Goal: Task Accomplishment & Management: Manage account settings

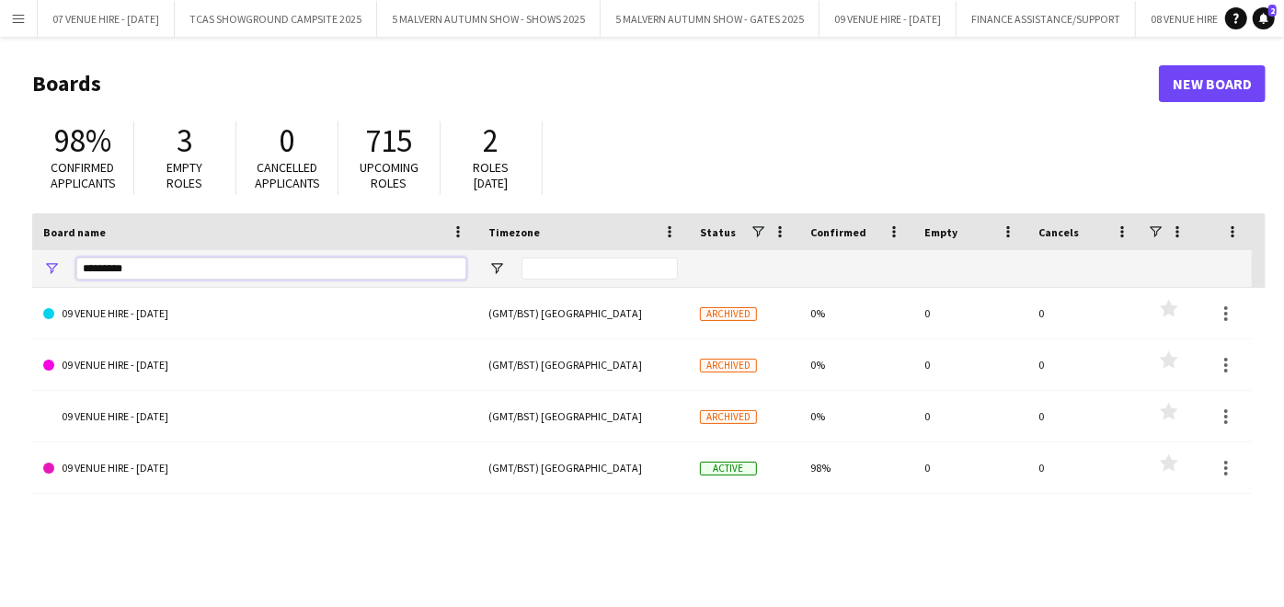
drag, startPoint x: 274, startPoint y: 273, endPoint x: 11, endPoint y: 275, distance: 263.1
click at [11, 275] on main "Boards New Board 98% Confirmed applicants 3 Empty roles 0 Cancelled applicants …" at bounding box center [642, 369] width 1284 height 664
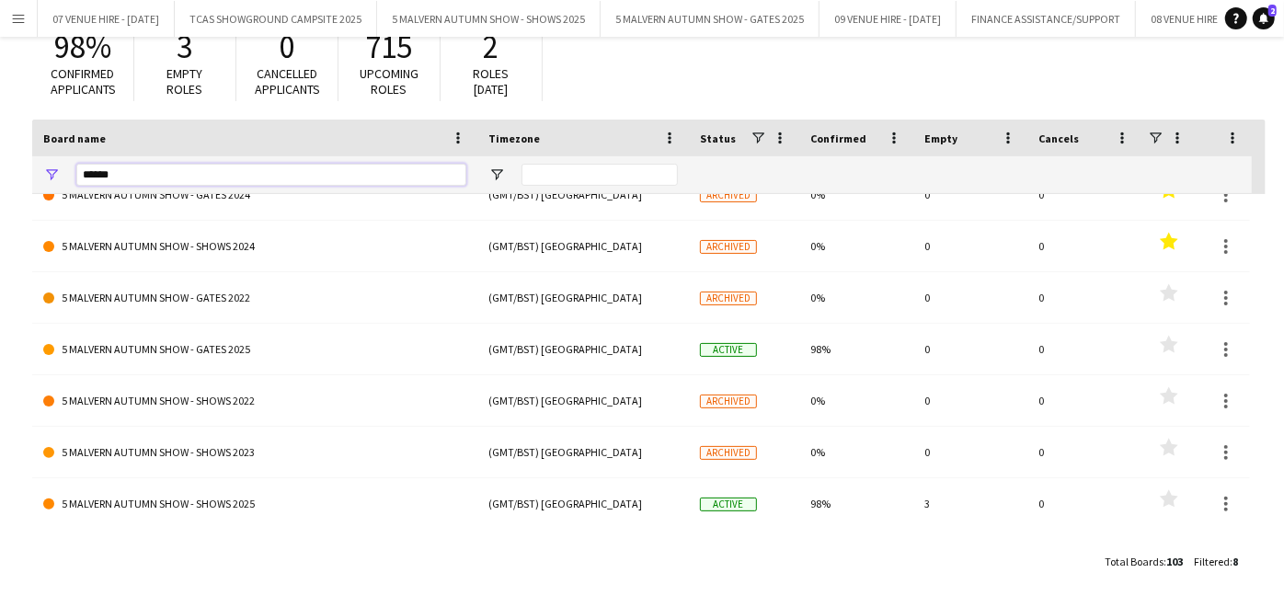
scroll to position [77, 0]
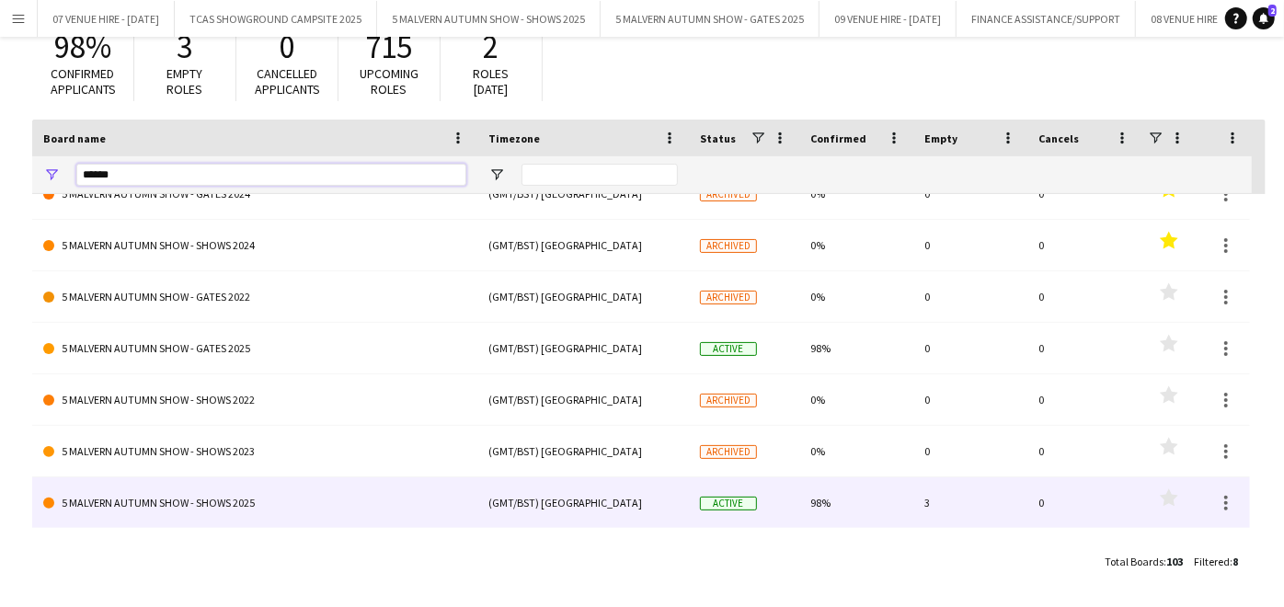
type input "******"
click at [241, 497] on link "5 MALVERN AUTUMN SHOW - SHOWS 2025" at bounding box center [254, 503] width 423 height 52
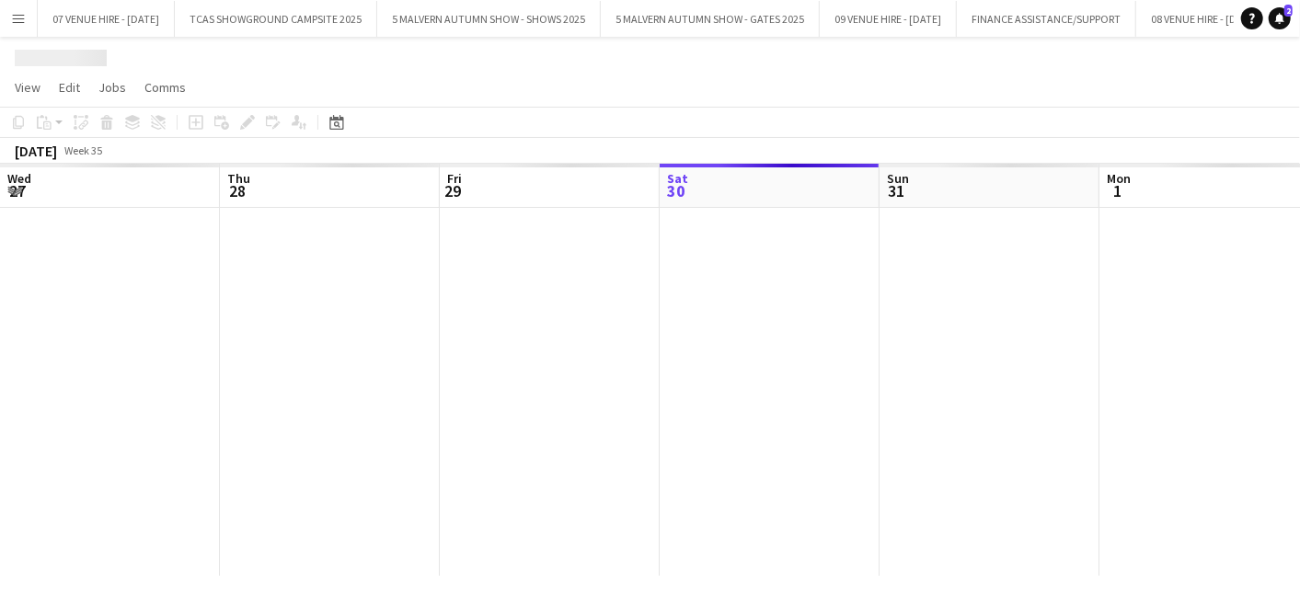
scroll to position [0, 439]
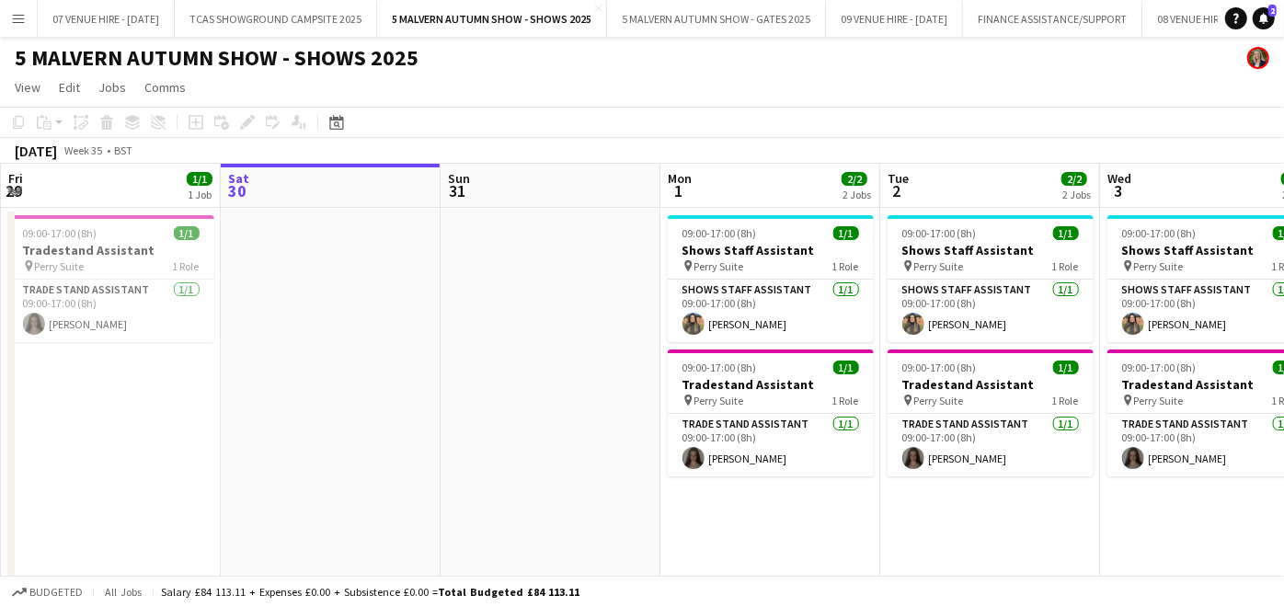
click at [20, 13] on app-icon "Menu" at bounding box center [18, 18] width 15 height 15
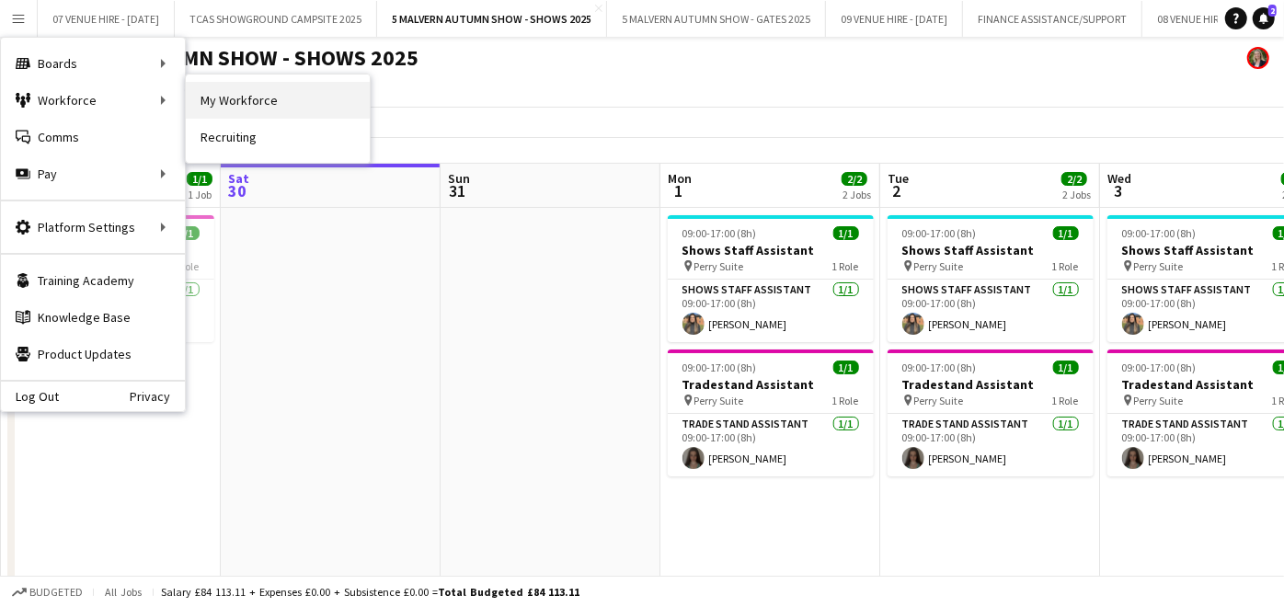
click at [221, 95] on link "My Workforce" at bounding box center [278, 100] width 184 height 37
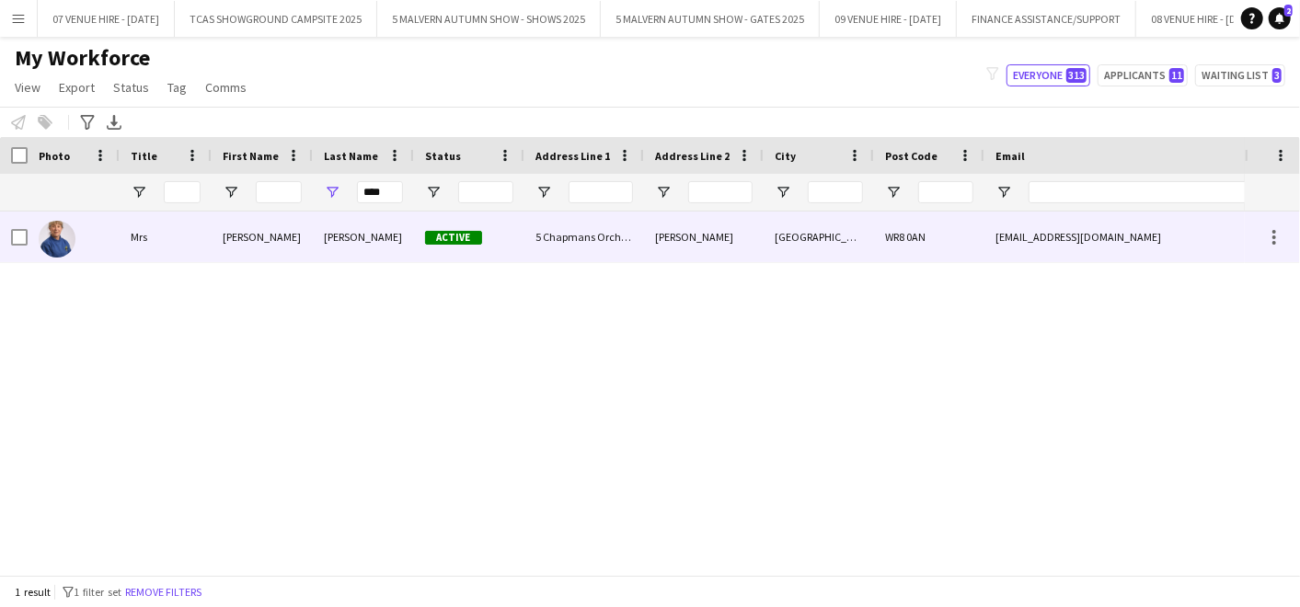
click at [63, 243] on img at bounding box center [57, 239] width 37 height 37
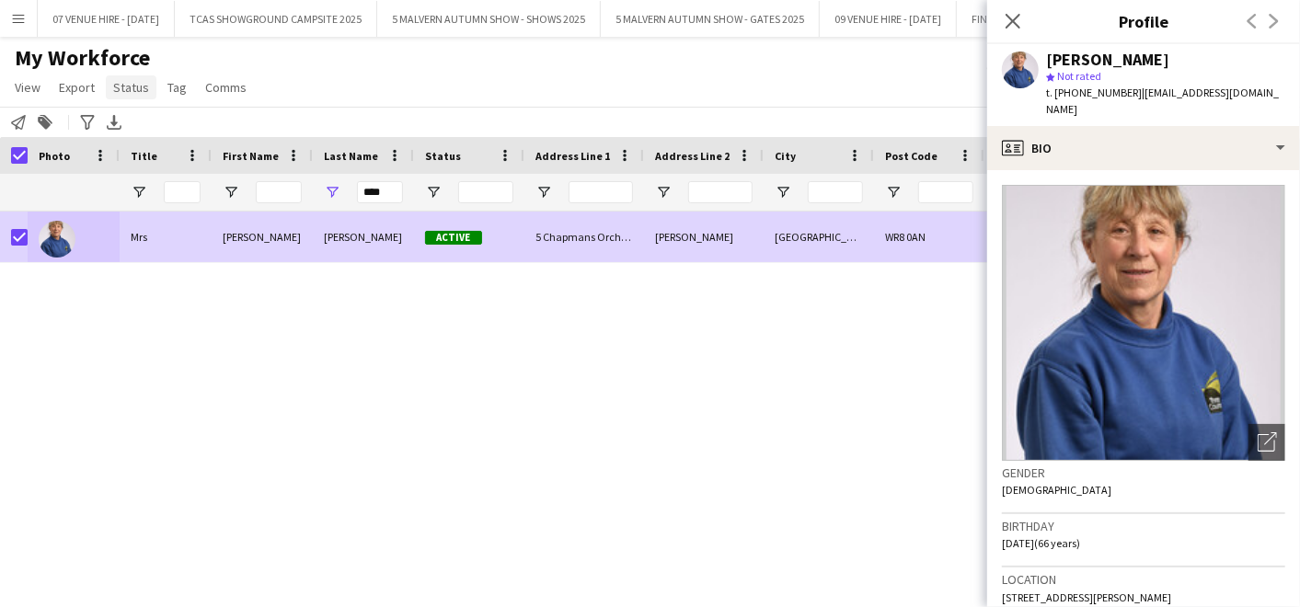
click at [130, 89] on span "Status" at bounding box center [131, 87] width 36 height 17
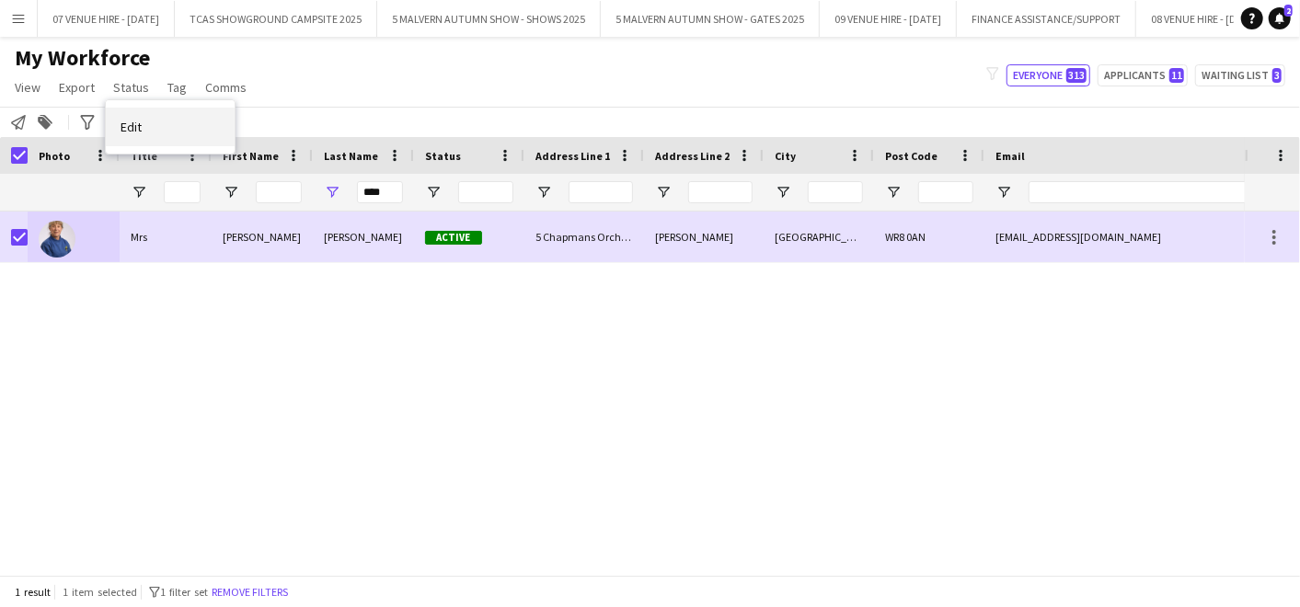
click at [128, 127] on span "Edit" at bounding box center [131, 127] width 21 height 17
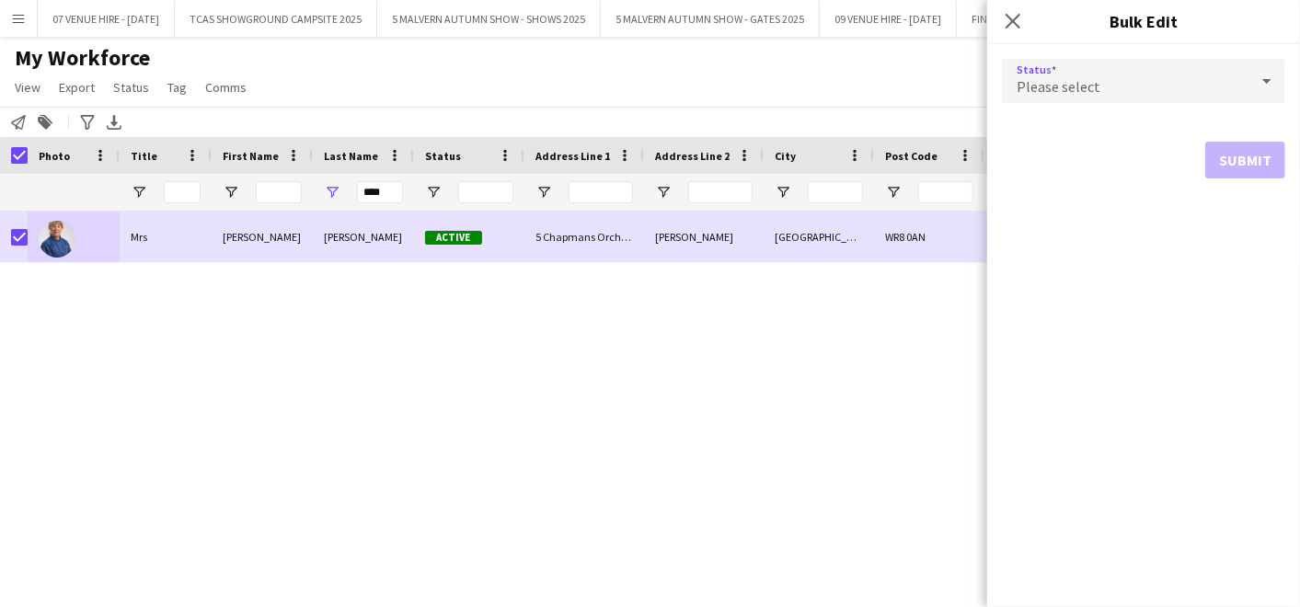
click at [1062, 75] on div "Please select" at bounding box center [1125, 81] width 247 height 44
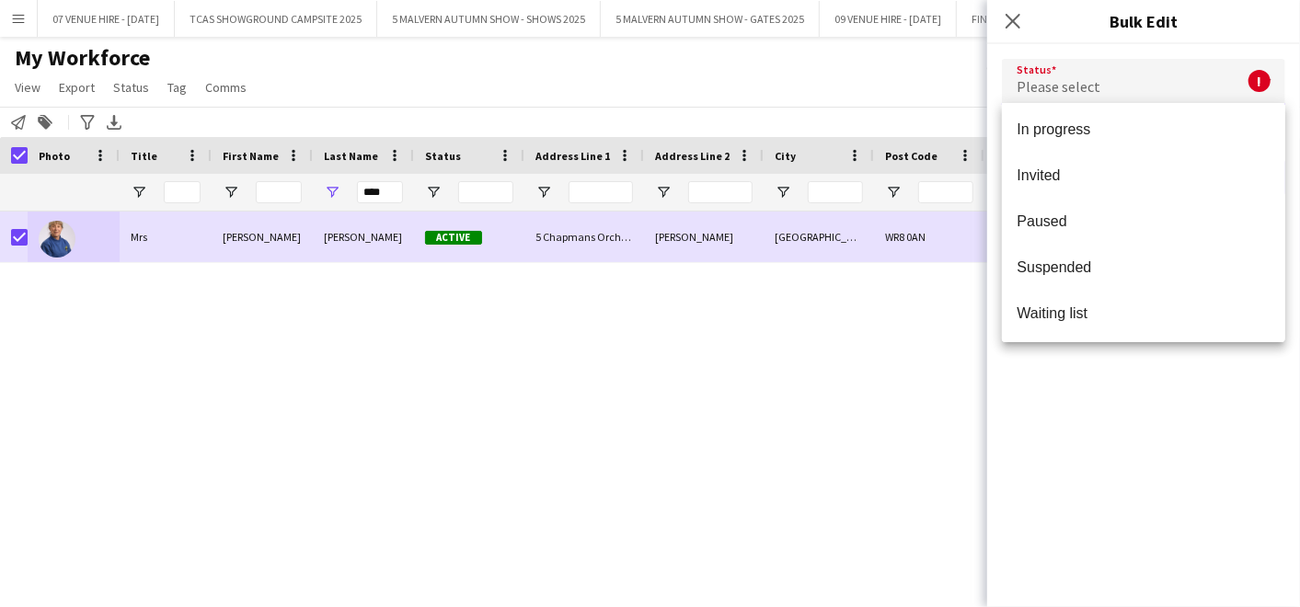
scroll to position [189, 0]
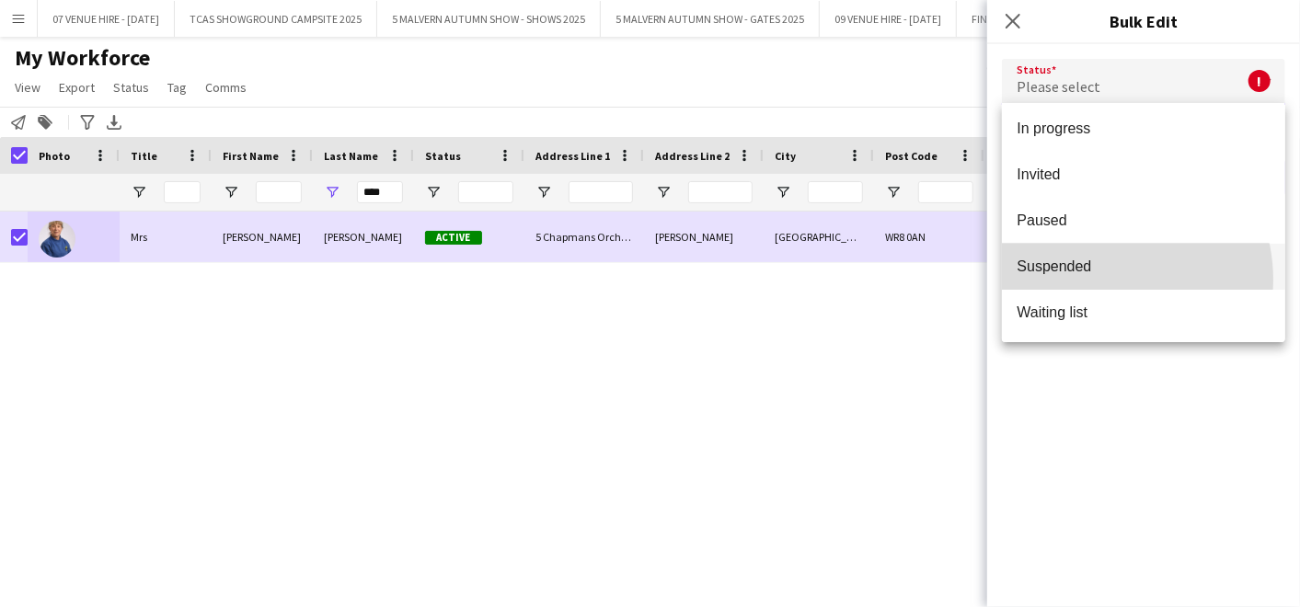
click at [1099, 279] on mat-option "Suspended" at bounding box center [1143, 267] width 283 height 46
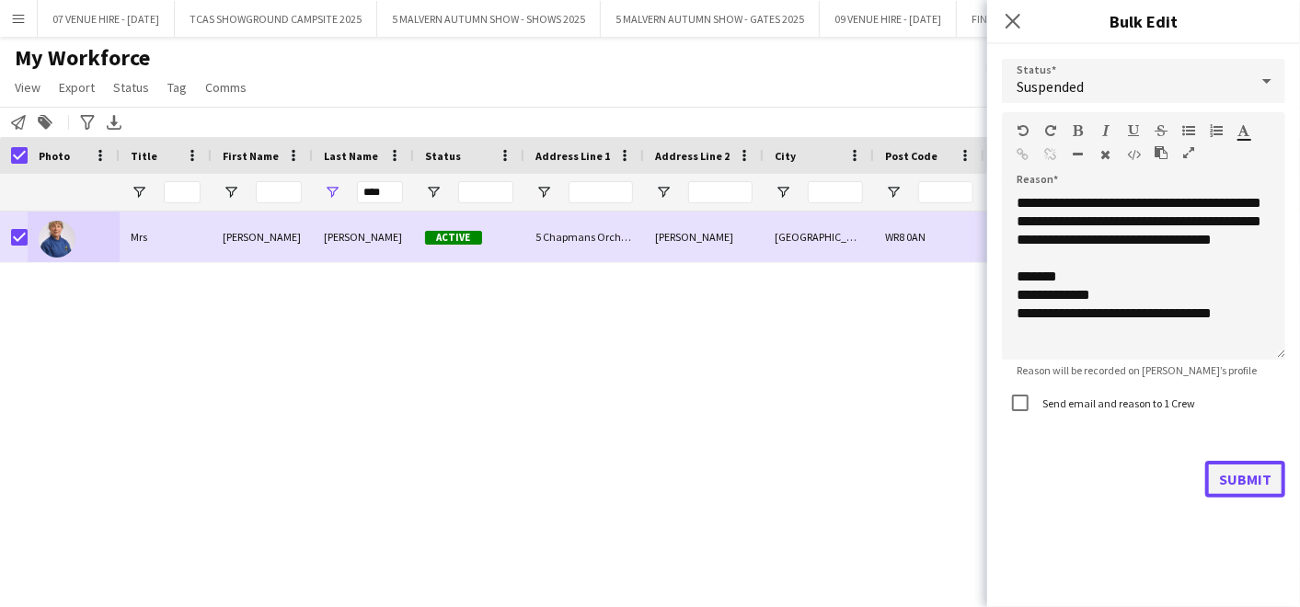
click at [1248, 479] on button "Submit" at bounding box center [1245, 479] width 80 height 37
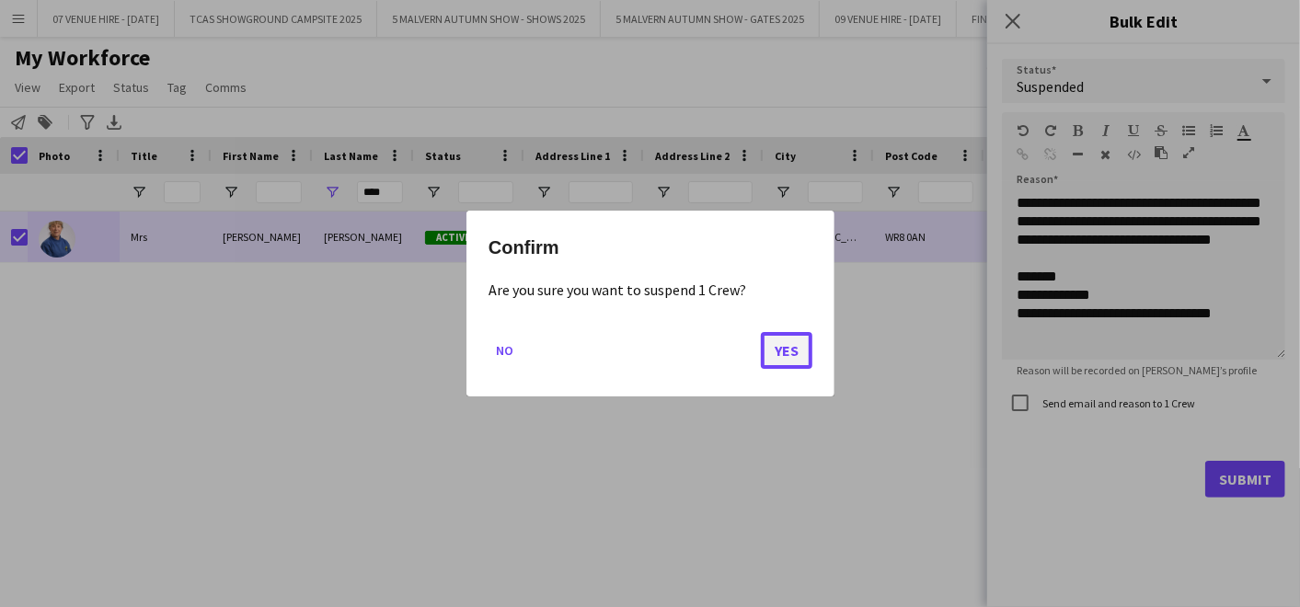
click at [791, 359] on button "Yes" at bounding box center [787, 350] width 52 height 37
